Goal: Transaction & Acquisition: Purchase product/service

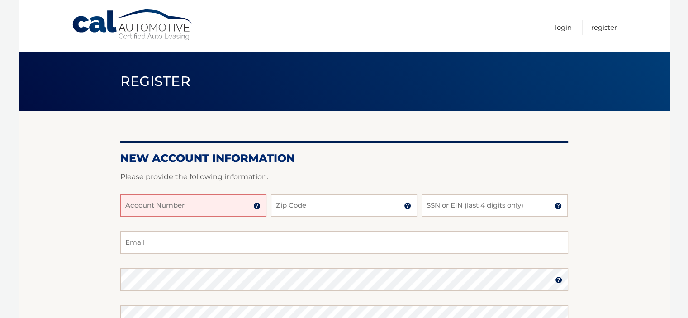
click at [207, 205] on input "Account Number" at bounding box center [193, 205] width 146 height 23
type input "44455945587"
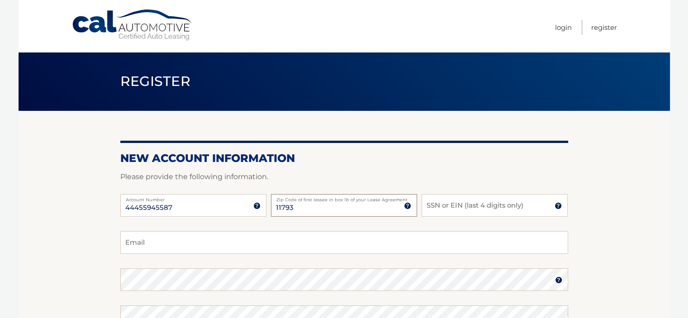
type input "11793"
type input "1165"
type input "hoppy28@hotmail.com"
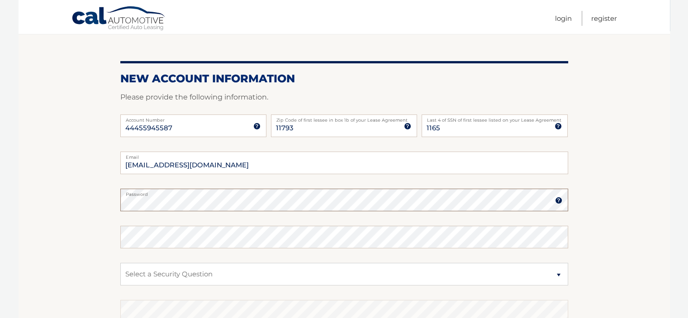
scroll to position [80, 0]
click at [398, 283] on select "Select a Security Question What was the name of your elementary school? What is…" at bounding box center [344, 273] width 448 height 23
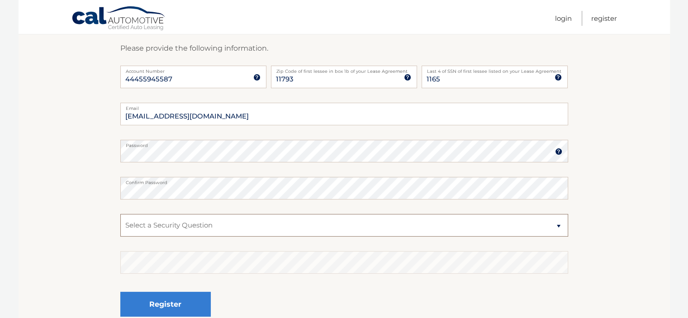
scroll to position [128, 0]
click at [385, 231] on select "Select a Security Question What was the name of your elementary school? What is…" at bounding box center [344, 225] width 448 height 23
select select "2"
click at [120, 214] on select "Select a Security Question What was the name of your elementary school? What is…" at bounding box center [344, 225] width 448 height 23
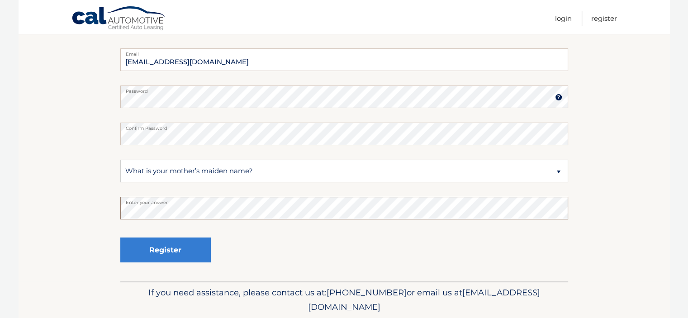
scroll to position [185, 0]
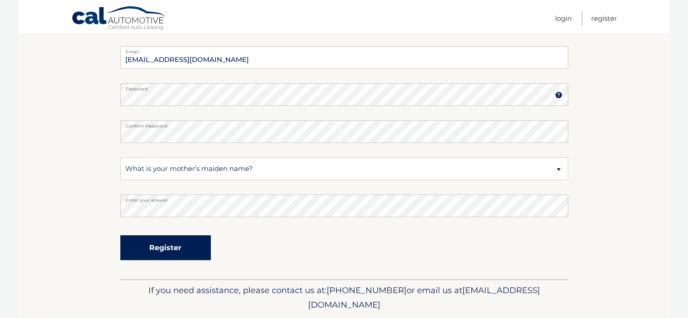
click at [183, 250] on button "Register" at bounding box center [165, 247] width 90 height 25
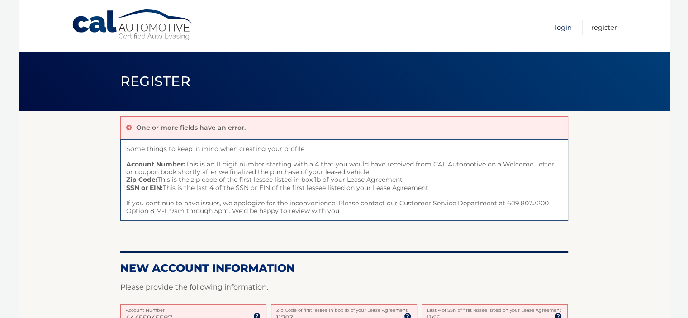
click at [561, 31] on link "Login" at bounding box center [563, 27] width 17 height 15
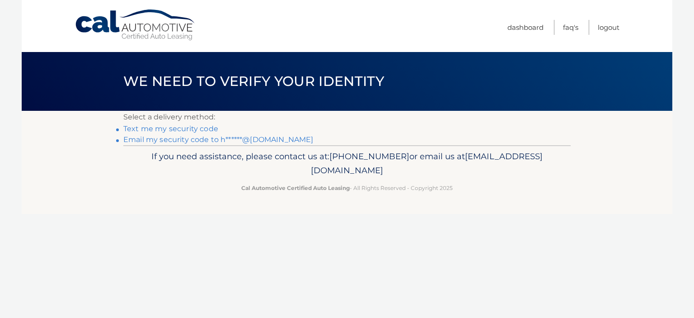
click at [197, 129] on link "Text me my security code" at bounding box center [170, 128] width 95 height 9
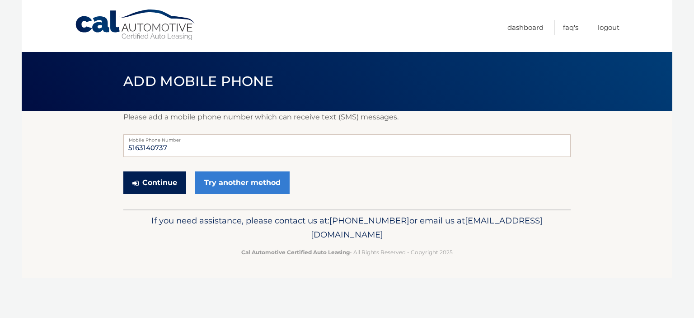
click at [155, 188] on button "Continue" at bounding box center [154, 182] width 63 height 23
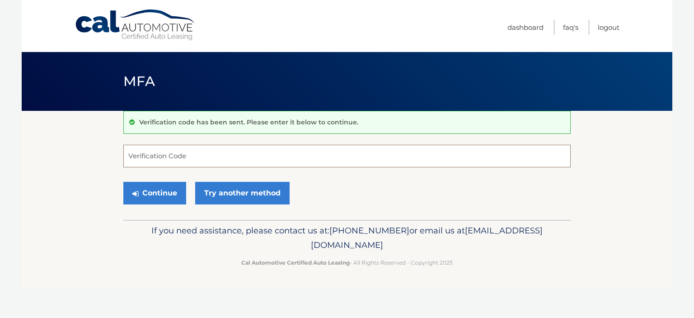
click at [400, 148] on input "Verification Code" at bounding box center [347, 156] width 448 height 23
type input "749590"
click at [148, 186] on button "Continue" at bounding box center [154, 193] width 63 height 23
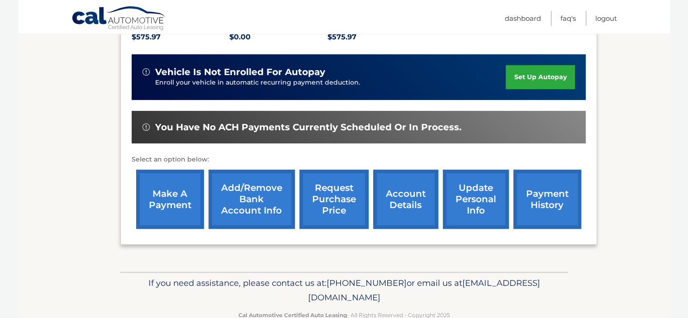
scroll to position [208, 0]
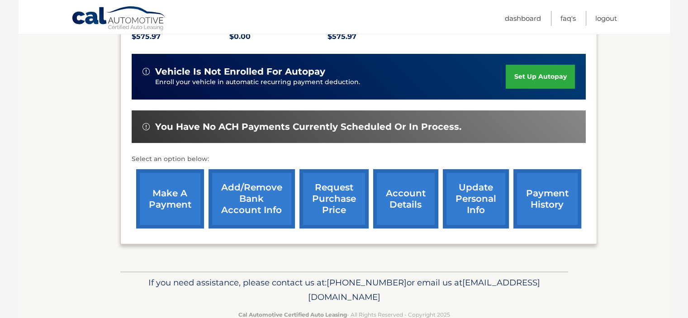
click at [170, 196] on link "make a payment" at bounding box center [170, 198] width 68 height 59
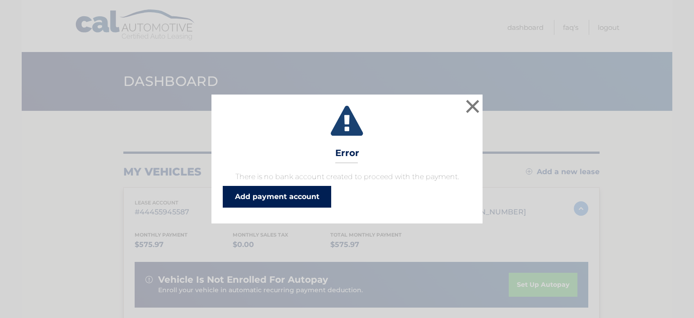
click at [261, 200] on link "Add payment account" at bounding box center [277, 197] width 108 height 22
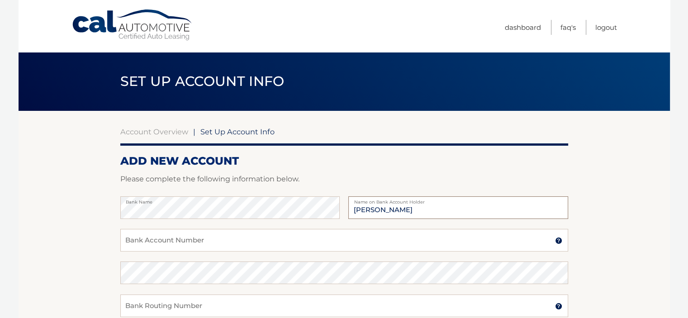
type input "[PERSON_NAME]"
click at [170, 240] on input "Bank Account Number" at bounding box center [344, 240] width 448 height 23
type input "40795702"
click at [151, 307] on input "Bank Routing Number" at bounding box center [344, 305] width 448 height 23
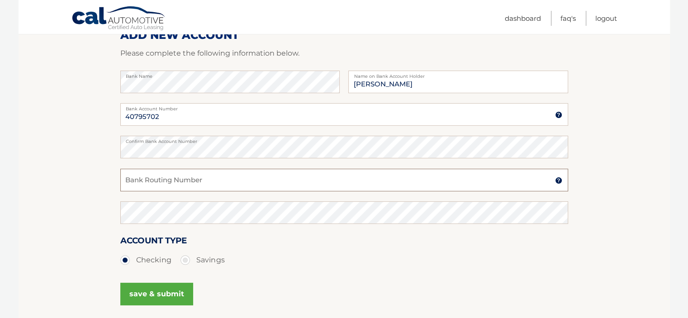
scroll to position [131, 0]
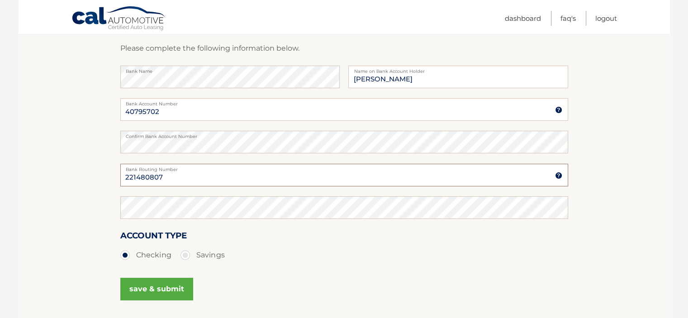
type input "221480807"
click at [169, 113] on input "40795702" at bounding box center [344, 109] width 448 height 23
type input "407957026"
click at [154, 289] on button "save & submit" at bounding box center [156, 289] width 73 height 23
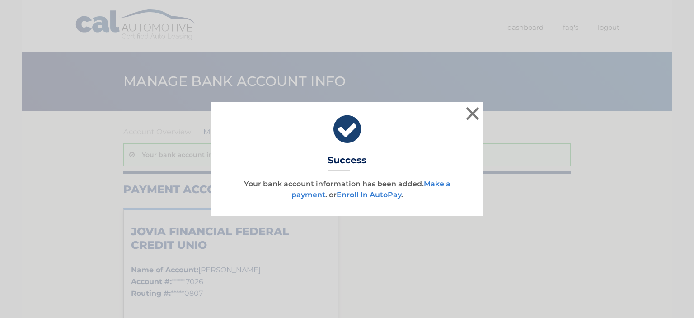
click at [297, 196] on link "Make a payment" at bounding box center [371, 188] width 159 height 19
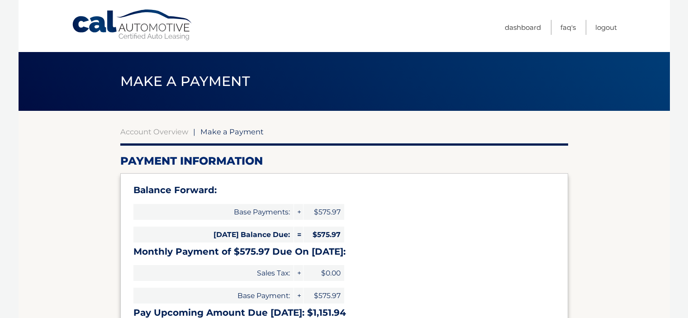
select select "YjZlYzFhNDUtMzNmZi00ZmY3LTg4Y2QtMzdjYTFhYmZkODE5"
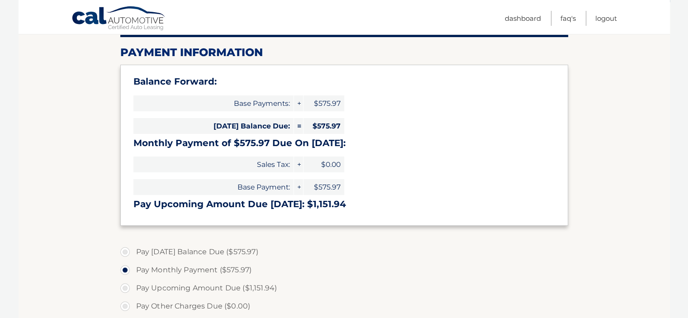
scroll to position [127, 0]
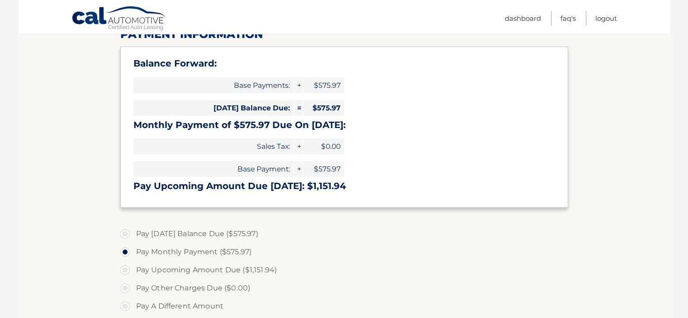
click at [126, 235] on label "Pay [DATE] Balance Due ($575.97)" at bounding box center [344, 234] width 448 height 18
click at [126, 235] on input "Pay [DATE] Balance Due ($575.97)" at bounding box center [128, 232] width 9 height 14
radio input "true"
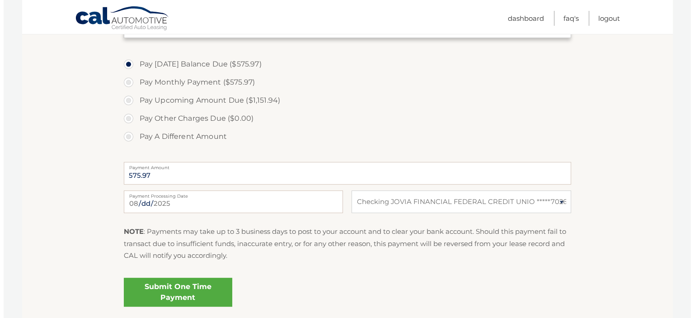
scroll to position [298, 0]
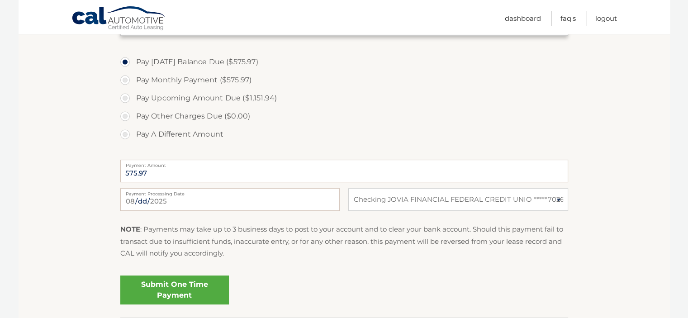
click at [157, 294] on link "Submit One Time Payment" at bounding box center [174, 289] width 108 height 29
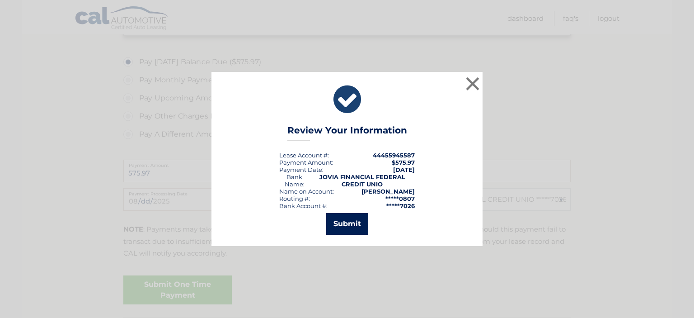
click at [342, 222] on button "Submit" at bounding box center [347, 224] width 42 height 22
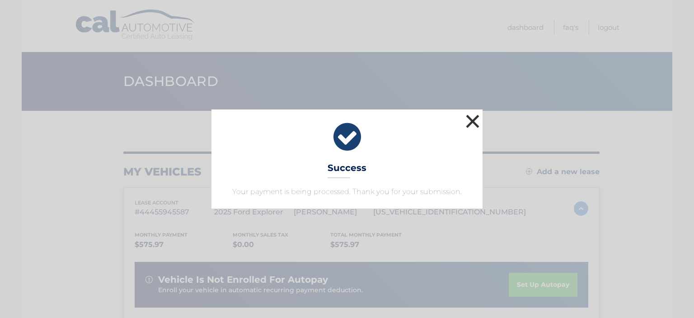
click at [472, 125] on button "×" at bounding box center [473, 121] width 18 height 18
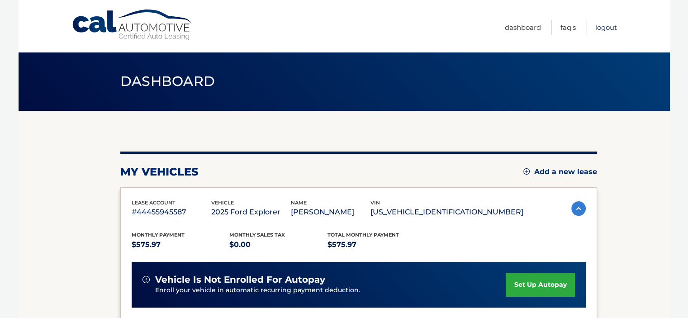
click at [613, 25] on link "Logout" at bounding box center [606, 27] width 22 height 15
